Goal: Submit feedback/report problem

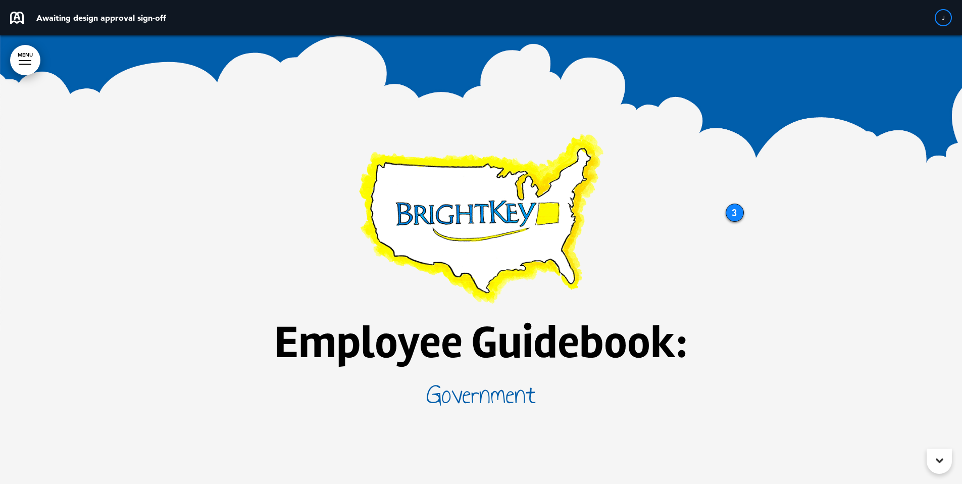
click at [735, 214] on div "3" at bounding box center [735, 212] width 18 height 18
click at [936, 462] on icon at bounding box center [940, 460] width 8 height 12
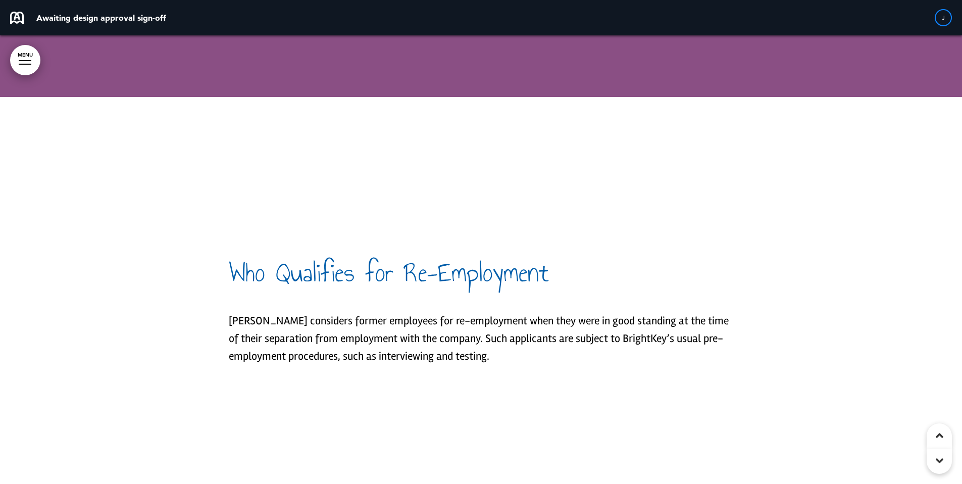
scroll to position [58260, 0]
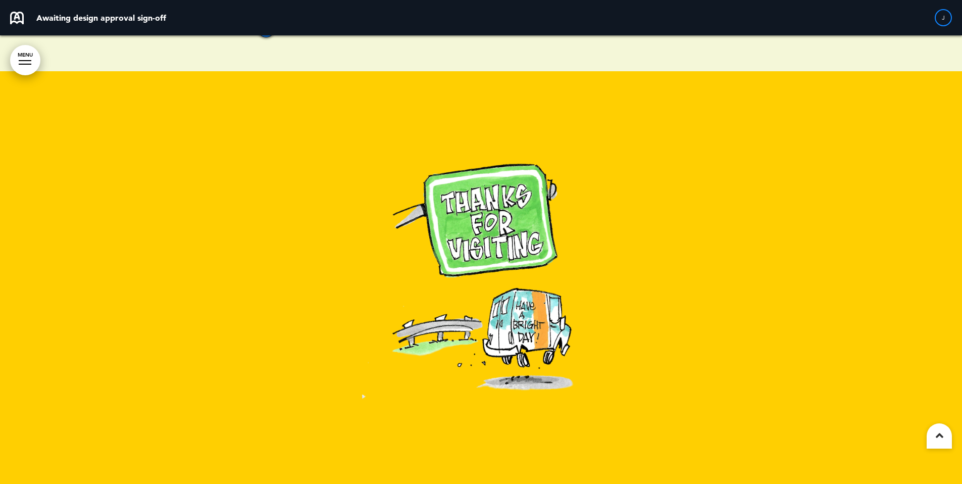
click at [21, 55] on link "MENU" at bounding box center [25, 60] width 30 height 30
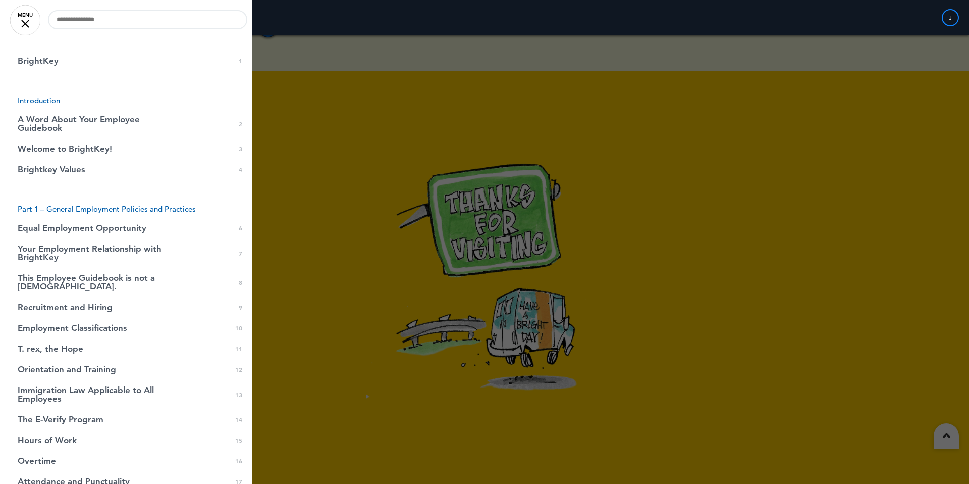
click at [21, 27] on div at bounding box center [25, 24] width 8 height 8
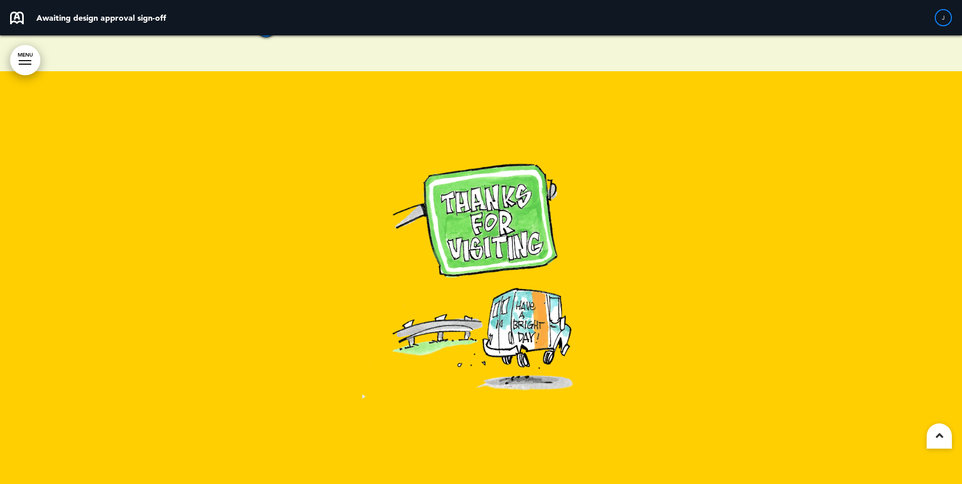
click at [56, 18] on p "Awaiting design approval sign-off" at bounding box center [101, 18] width 130 height 8
click at [942, 19] on div "J" at bounding box center [943, 17] width 17 height 17
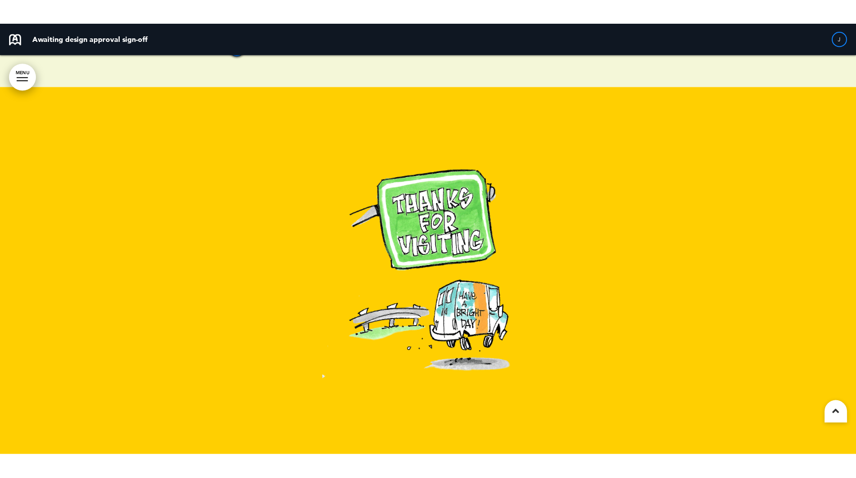
scroll to position [50315, 0]
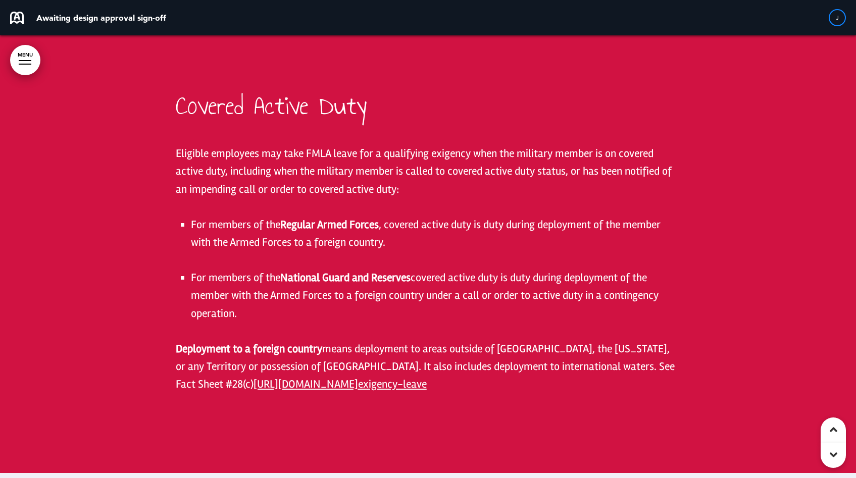
scroll to position [57483, 0]
